Goal: Task Accomplishment & Management: Manage account settings

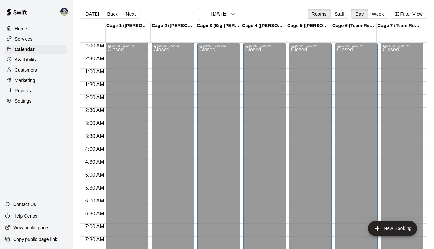
scroll to position [382, 0]
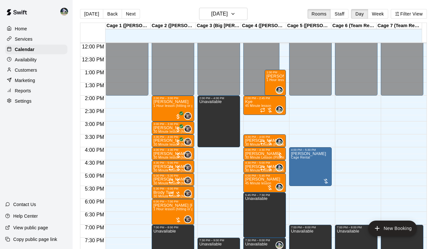
scroll to position [309, 0]
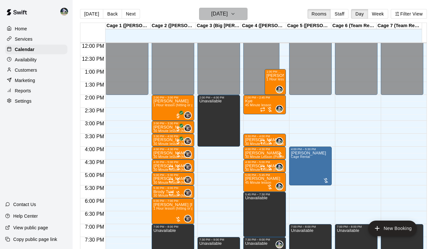
click at [236, 15] on icon "button" at bounding box center [232, 14] width 5 height 8
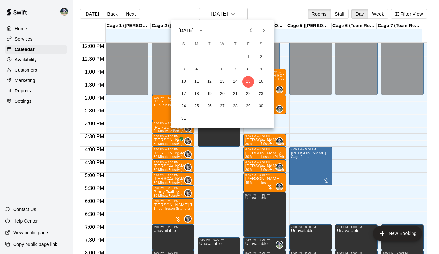
click at [260, 31] on icon "Next month" at bounding box center [264, 30] width 8 height 8
click at [223, 57] on button "3" at bounding box center [223, 57] width 12 height 12
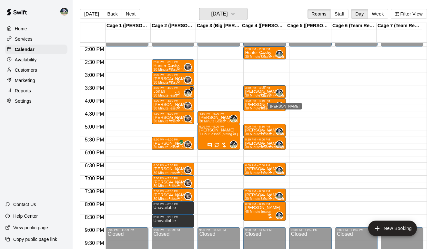
scroll to position [358, 0]
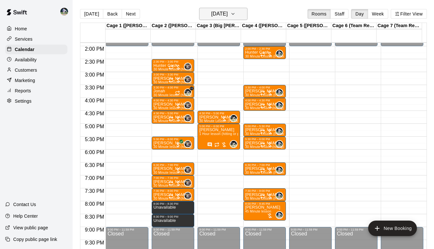
click at [236, 14] on icon "button" at bounding box center [232, 14] width 5 height 8
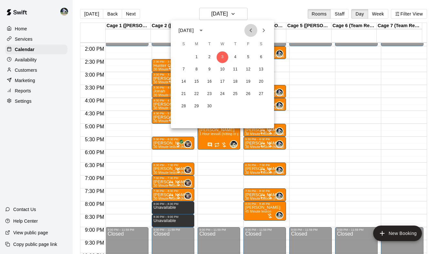
click at [250, 30] on icon "Previous month" at bounding box center [250, 30] width 2 height 4
click at [221, 93] on button "20" at bounding box center [223, 94] width 12 height 12
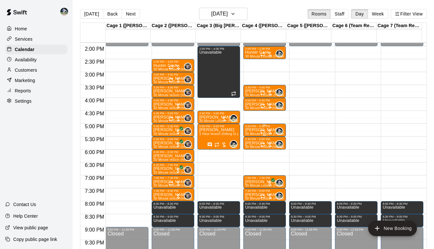
click at [249, 130] on p "Kainen Mills" at bounding box center [264, 130] width 39 height 0
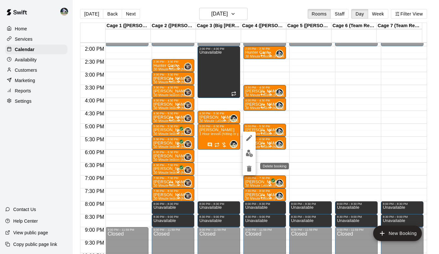
click at [250, 170] on icon "delete" at bounding box center [249, 169] width 5 height 6
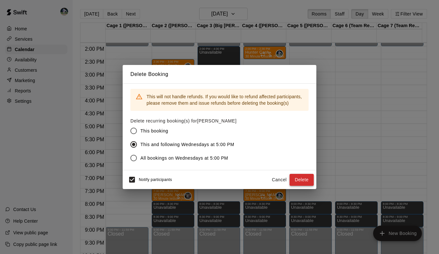
click at [294, 176] on button "Delete" at bounding box center [301, 180] width 24 height 12
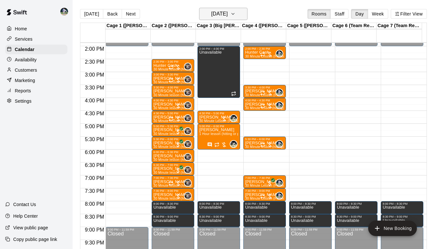
click at [236, 13] on icon "button" at bounding box center [232, 14] width 5 height 8
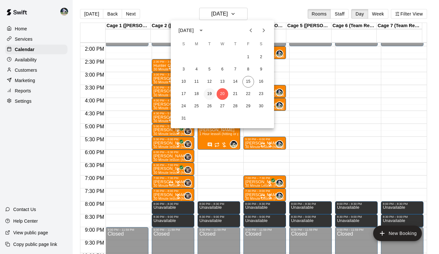
click at [211, 96] on button "19" at bounding box center [210, 94] width 12 height 12
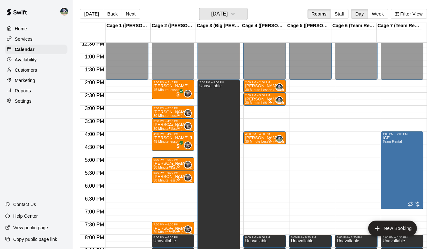
scroll to position [324, 0]
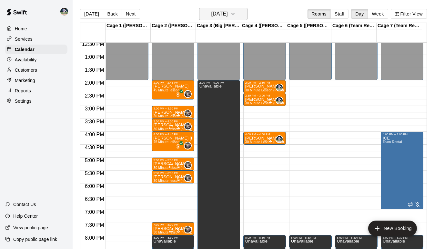
click at [239, 14] on button "Tuesday Aug 19" at bounding box center [223, 14] width 48 height 12
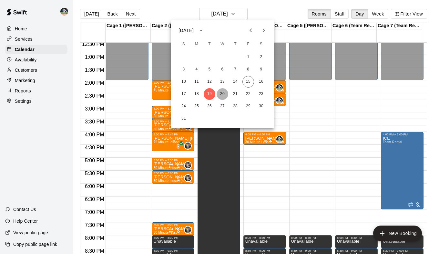
click at [223, 93] on button "20" at bounding box center [223, 94] width 12 height 12
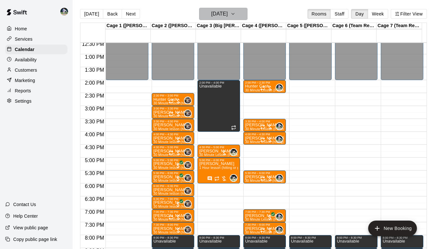
click at [246, 18] on button "Wednesday Aug 20" at bounding box center [223, 14] width 48 height 12
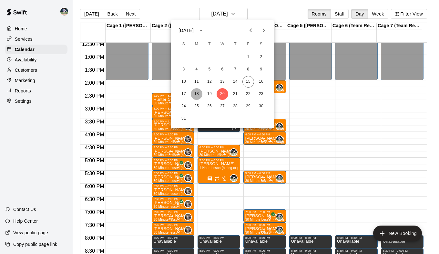
click at [198, 93] on button "18" at bounding box center [197, 94] width 12 height 12
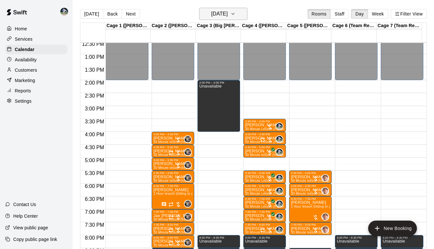
click at [236, 13] on icon "button" at bounding box center [232, 14] width 5 height 8
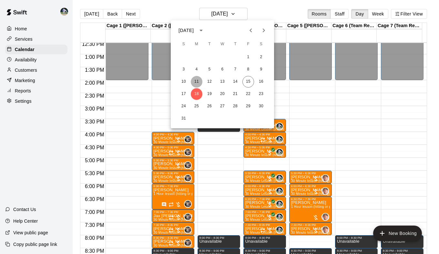
click at [197, 83] on button "11" at bounding box center [197, 82] width 12 height 12
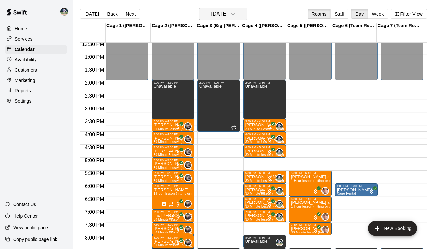
click at [236, 15] on icon "button" at bounding box center [232, 14] width 5 height 8
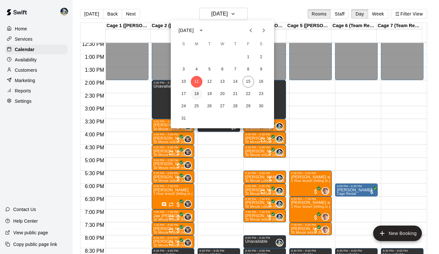
click at [200, 95] on button "18" at bounding box center [197, 94] width 12 height 12
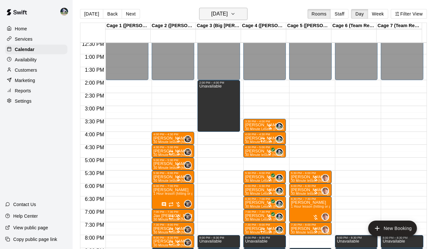
click at [245, 16] on button "Monday Aug 18" at bounding box center [223, 14] width 48 height 12
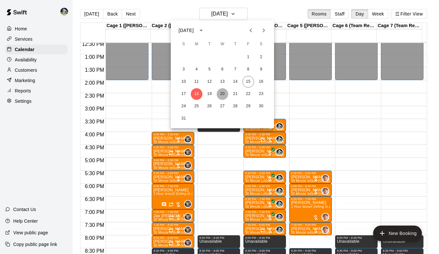
click at [222, 96] on button "20" at bounding box center [223, 94] width 12 height 12
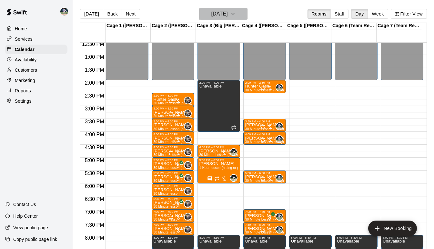
click at [236, 13] on icon "button" at bounding box center [232, 14] width 5 height 8
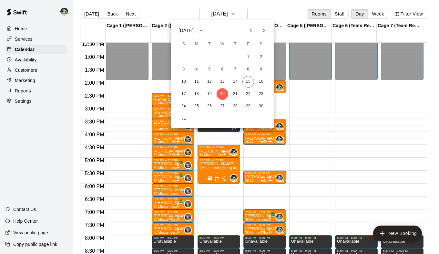
click at [236, 91] on button "21" at bounding box center [235, 94] width 12 height 12
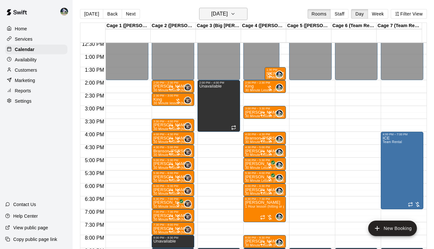
click at [234, 14] on icon "button" at bounding box center [233, 13] width 3 height 1
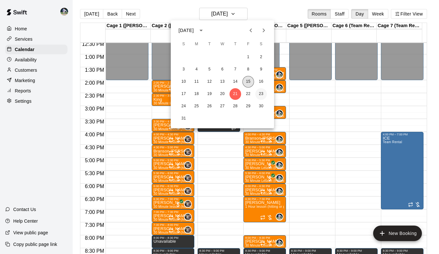
drag, startPoint x: 251, startPoint y: 80, endPoint x: 263, endPoint y: 93, distance: 17.4
click at [263, 93] on div "1 2 3 4 5 6 7 8 9 10 11 12 13 14 15 16 17 18 19 20 21 22 23 24 25 26 27 28 29 3…" at bounding box center [222, 88] width 103 height 74
click at [246, 92] on button "22" at bounding box center [248, 94] width 12 height 12
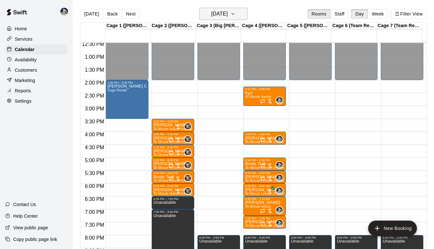
click at [237, 8] on button "Friday Aug 22" at bounding box center [223, 14] width 48 height 12
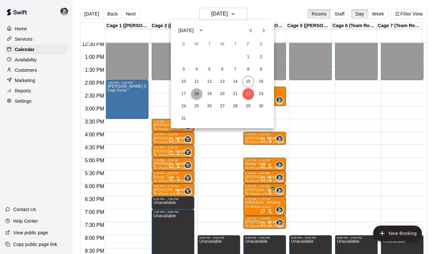
click at [196, 92] on button "18" at bounding box center [197, 94] width 12 height 12
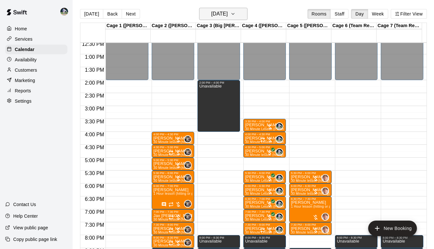
click at [236, 15] on icon "button" at bounding box center [232, 14] width 5 height 8
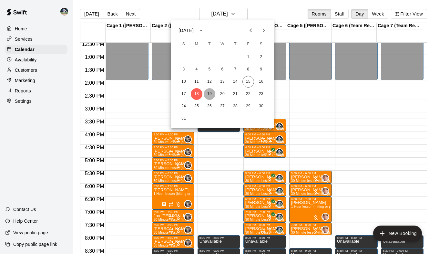
click at [208, 93] on button "19" at bounding box center [210, 94] width 12 height 12
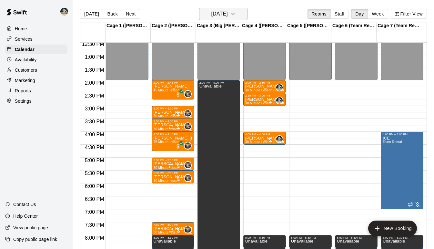
click at [236, 12] on icon "button" at bounding box center [232, 14] width 5 height 8
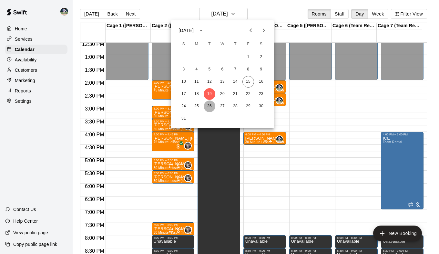
click at [209, 108] on button "26" at bounding box center [210, 106] width 12 height 12
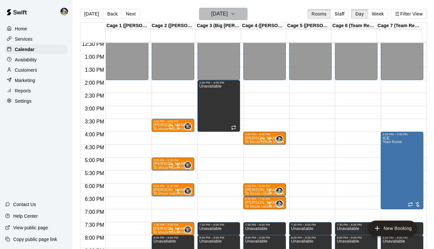
click at [236, 15] on icon "button" at bounding box center [232, 14] width 5 height 8
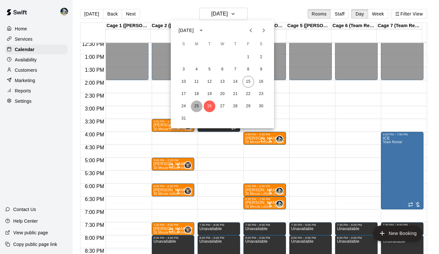
click at [198, 106] on button "25" at bounding box center [197, 106] width 12 height 12
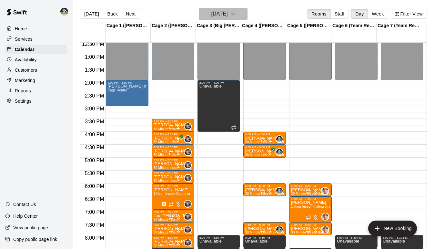
click at [238, 12] on button "Monday Aug 25" at bounding box center [223, 14] width 48 height 12
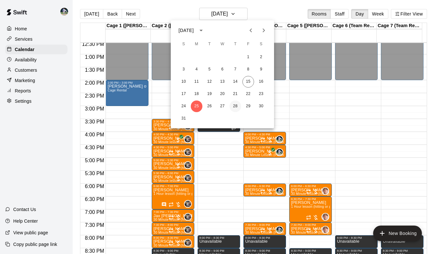
click at [235, 103] on button "28" at bounding box center [235, 106] width 12 height 12
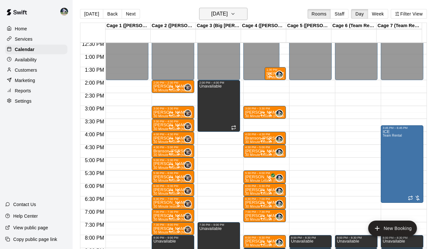
click at [236, 15] on icon "button" at bounding box center [232, 14] width 5 height 8
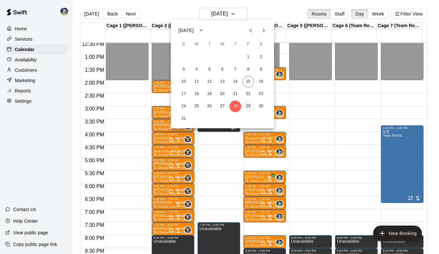
click at [246, 106] on button "29" at bounding box center [248, 106] width 12 height 12
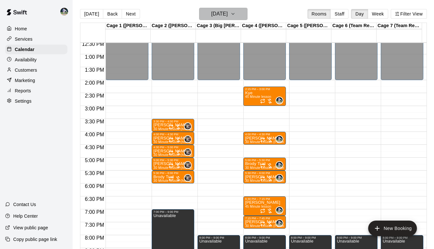
click at [235, 10] on button "Friday Aug 29" at bounding box center [223, 14] width 48 height 12
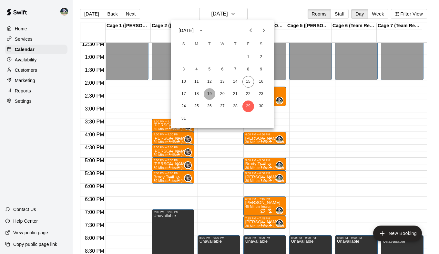
click at [210, 93] on button "19" at bounding box center [210, 94] width 12 height 12
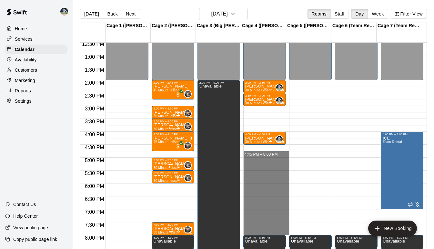
drag, startPoint x: 259, startPoint y: 148, endPoint x: 260, endPoint y: 231, distance: 83.3
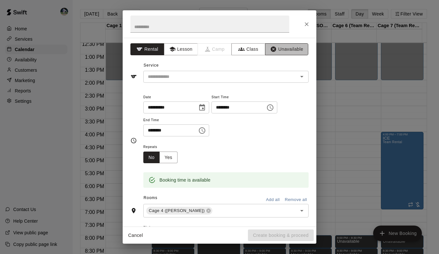
click at [285, 52] on button "Unavailable" at bounding box center [286, 49] width 43 height 12
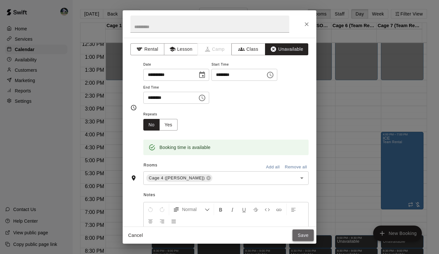
click at [302, 232] on button "Save" at bounding box center [302, 235] width 21 height 12
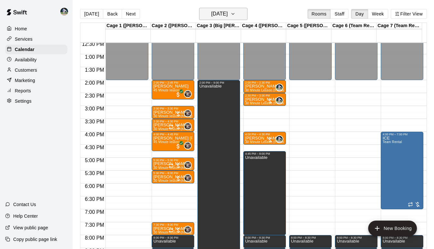
click at [234, 14] on icon "button" at bounding box center [233, 13] width 3 height 1
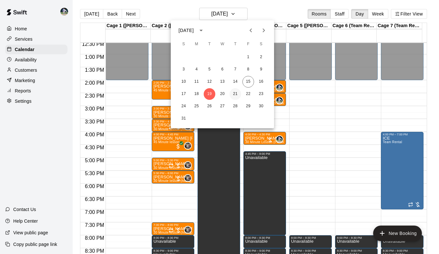
click at [232, 94] on button "21" at bounding box center [235, 94] width 12 height 12
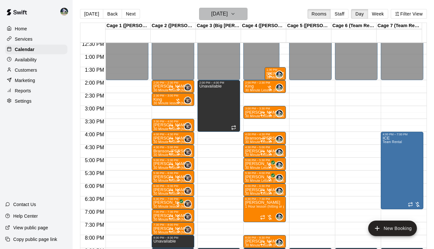
click at [245, 19] on button "Thursday Aug 21" at bounding box center [223, 14] width 48 height 12
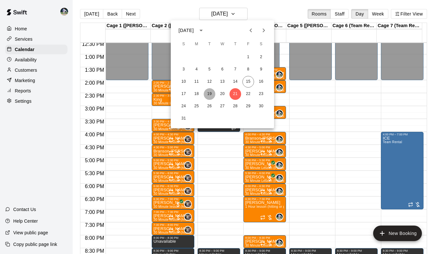
click at [211, 90] on button "19" at bounding box center [210, 94] width 12 height 12
